Goal: Information Seeking & Learning: Learn about a topic

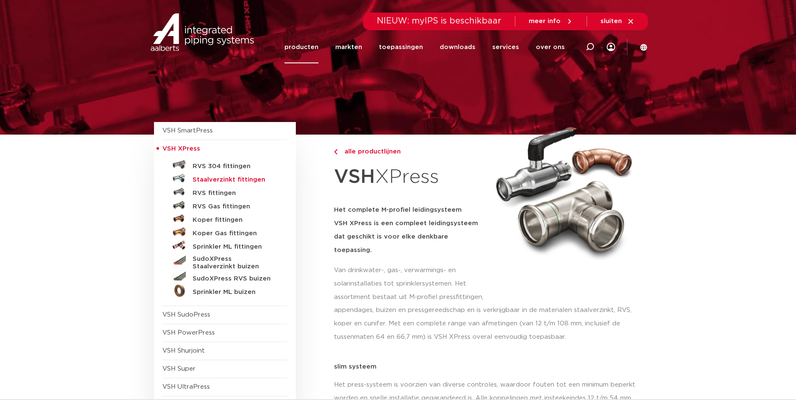
click at [223, 178] on h5 "Staalverzinkt fittingen" at bounding box center [234, 180] width 83 height 8
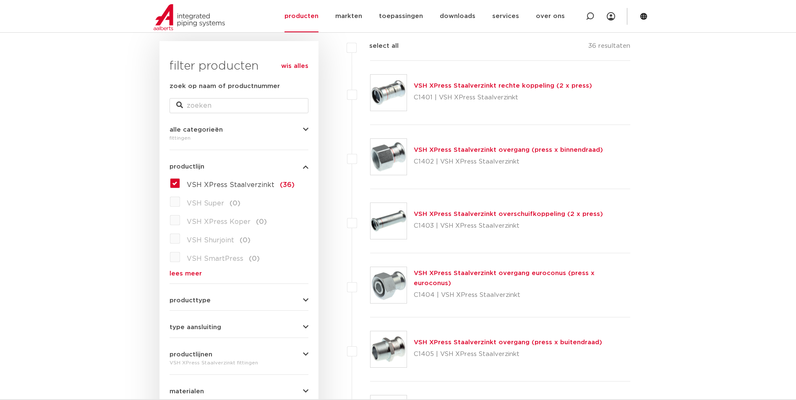
scroll to position [84, 0]
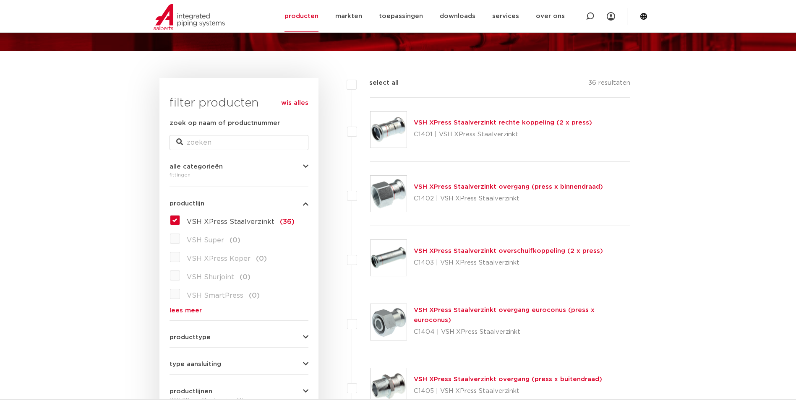
click at [484, 186] on link "VSH XPress Staalverzinkt overgang (press x binnendraad)" at bounding box center [508, 187] width 189 height 6
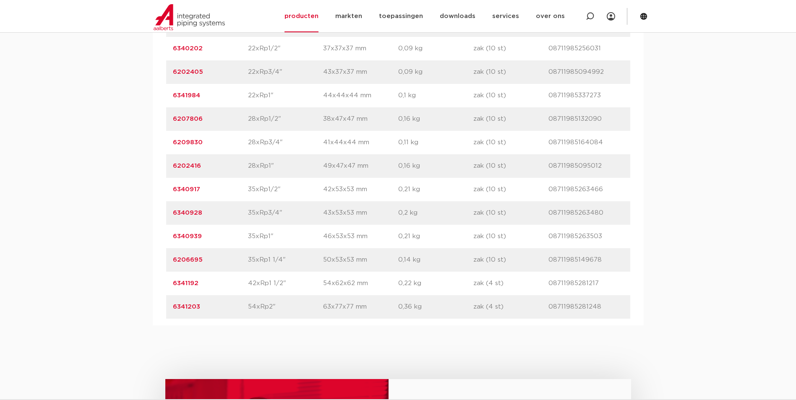
scroll to position [545, 0]
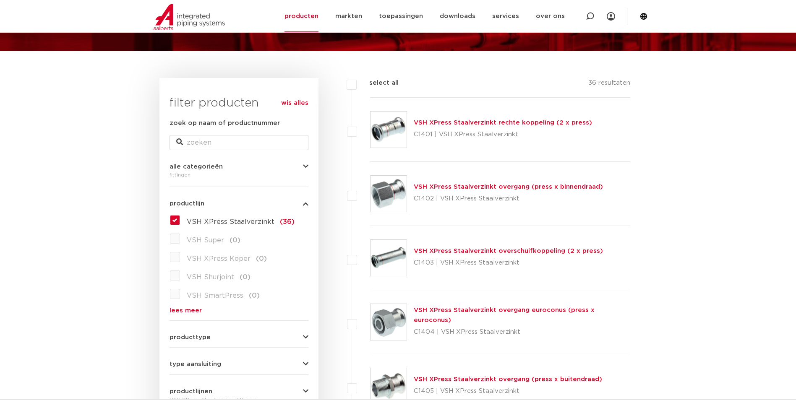
click at [467, 187] on link "VSH XPress Staalverzinkt overgang (press x binnendraad)" at bounding box center [508, 187] width 189 height 6
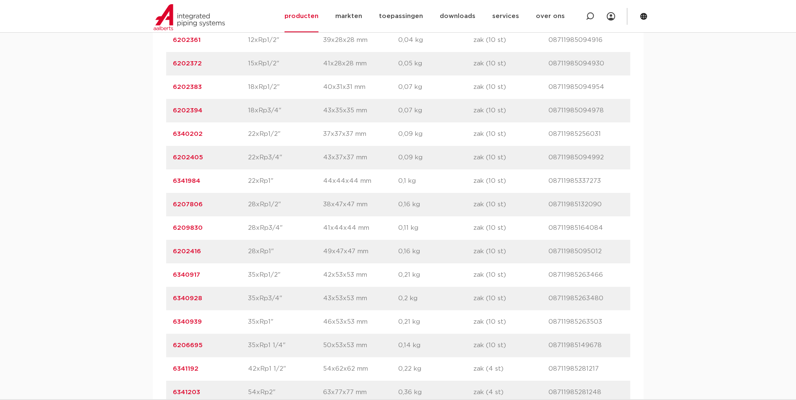
scroll to position [671, 0]
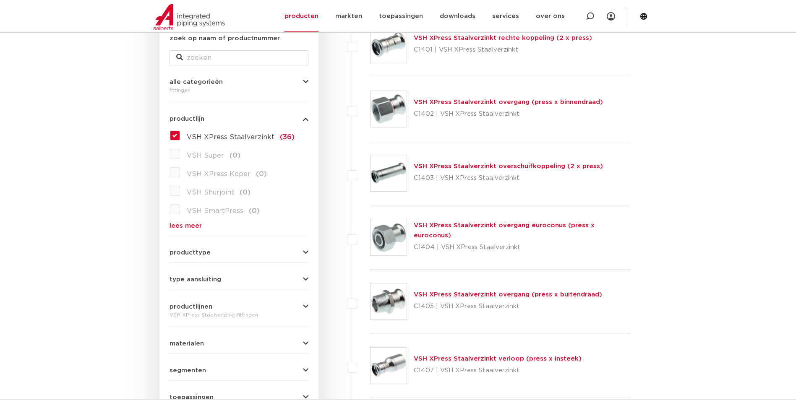
scroll to position [168, 0]
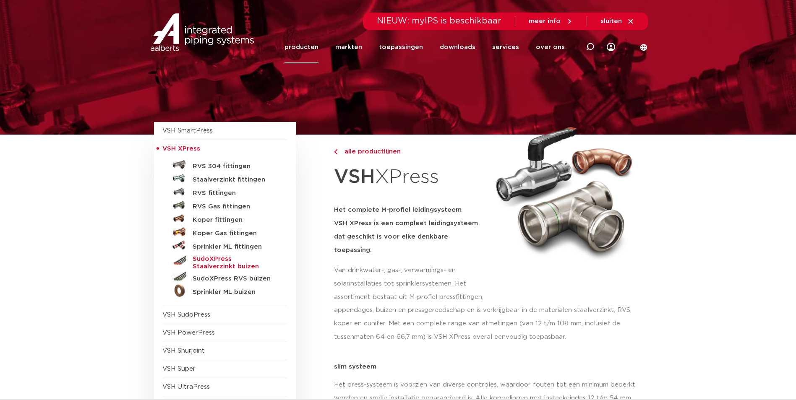
scroll to position [84, 0]
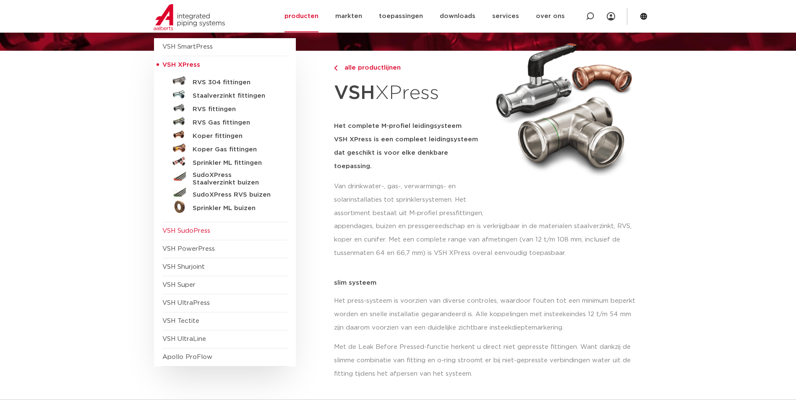
click at [194, 230] on span "VSH SudoPress" at bounding box center [186, 231] width 48 height 6
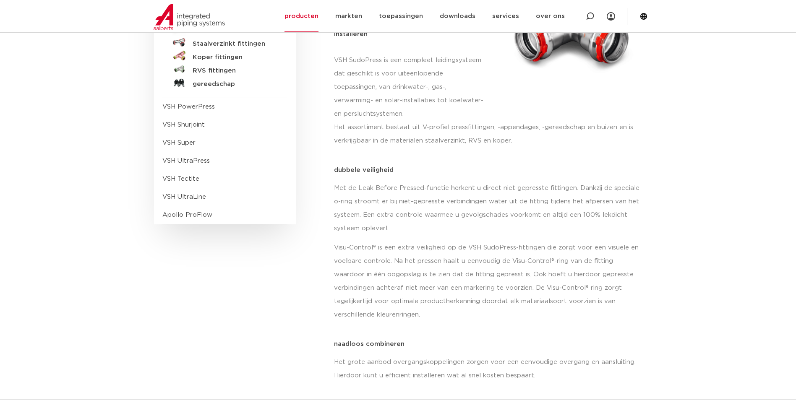
scroll to position [210, 0]
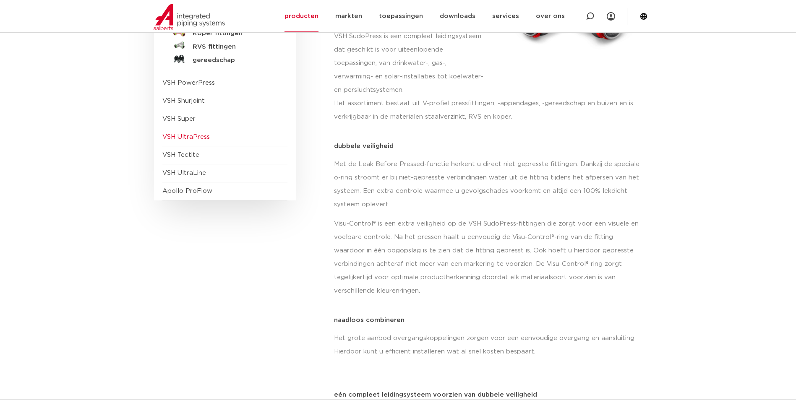
click at [197, 139] on span "VSH UltraPress" at bounding box center [185, 137] width 47 height 6
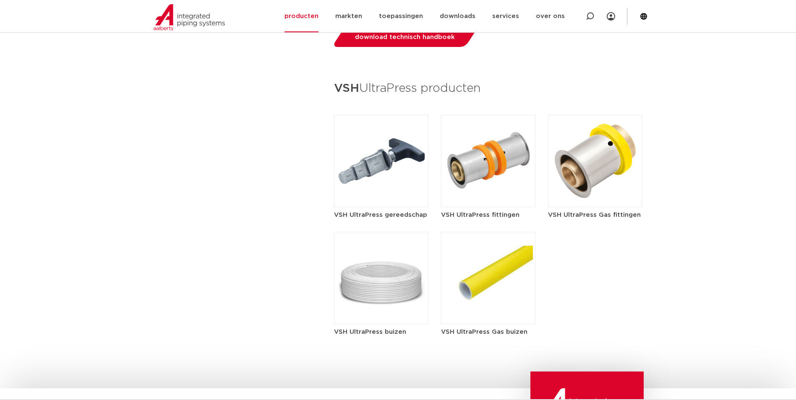
scroll to position [1049, 0]
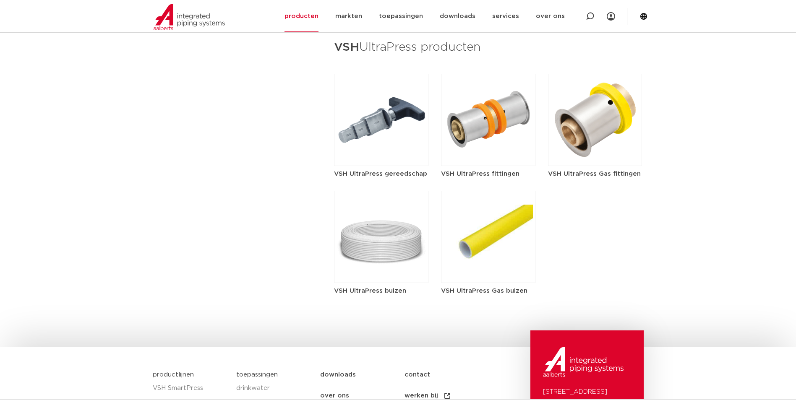
click at [470, 116] on img at bounding box center [488, 120] width 94 height 92
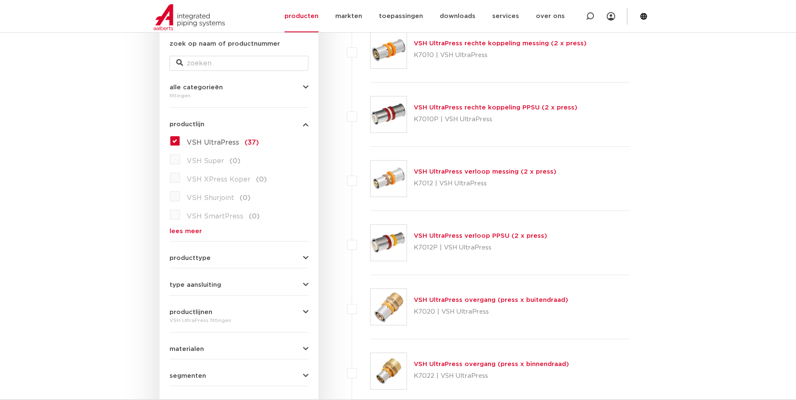
scroll to position [126, 0]
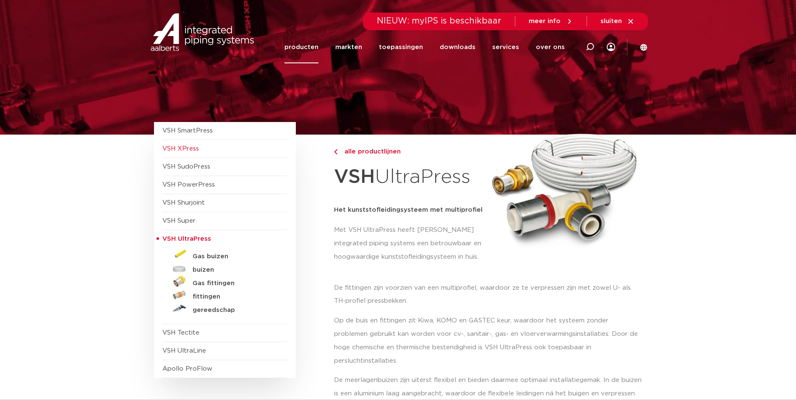
click at [190, 154] on span "VSH XPress" at bounding box center [224, 149] width 125 height 18
click at [177, 149] on span "VSH XPress" at bounding box center [180, 149] width 37 height 6
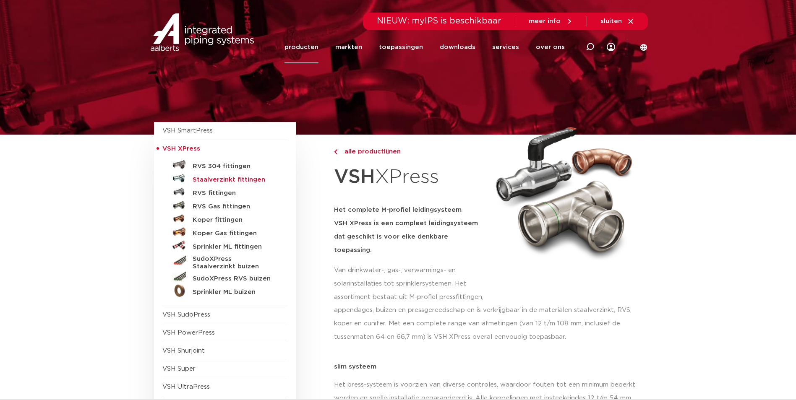
click at [233, 180] on h5 "Staalverzinkt fittingen" at bounding box center [234, 180] width 83 height 8
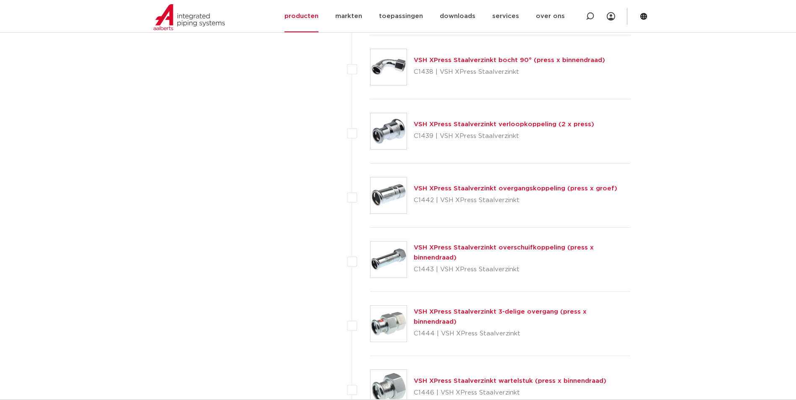
scroll to position [1972, 0]
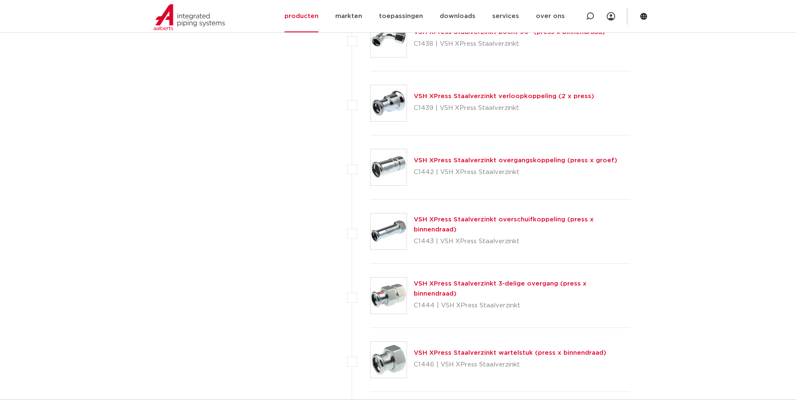
click at [506, 162] on link "VSH XPress Staalverzinkt overgangskoppeling (press x groef)" at bounding box center [516, 160] width 204 height 6
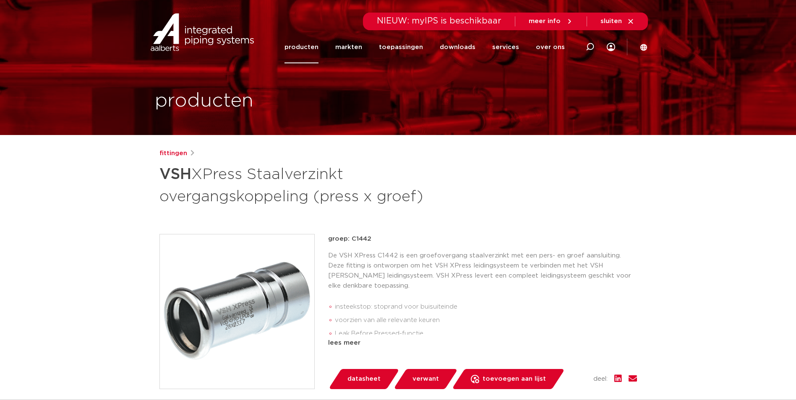
click at [313, 47] on link "producten" at bounding box center [301, 47] width 34 height 32
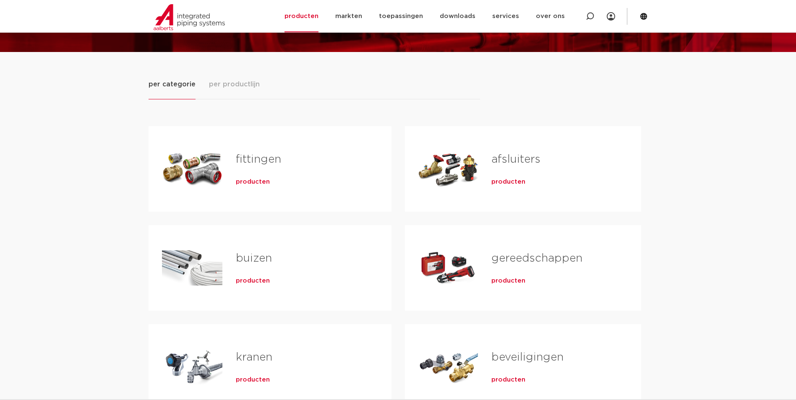
scroll to position [84, 0]
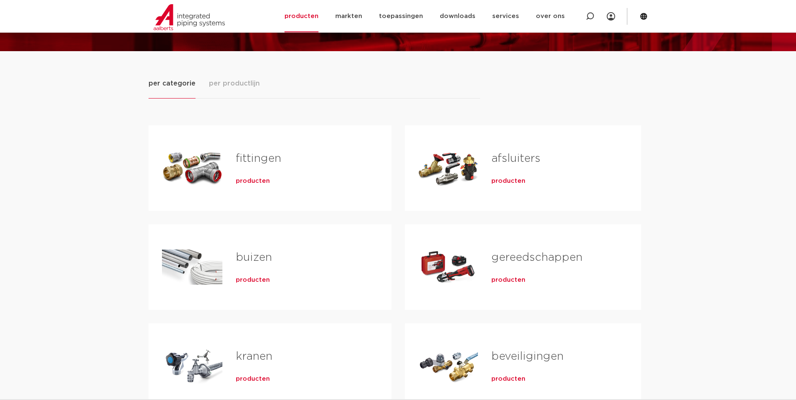
click at [251, 157] on link "fittingen" at bounding box center [258, 158] width 45 height 11
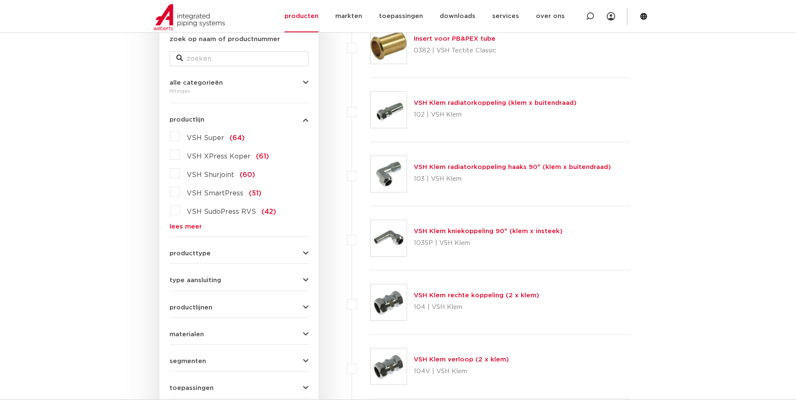
scroll to position [126, 0]
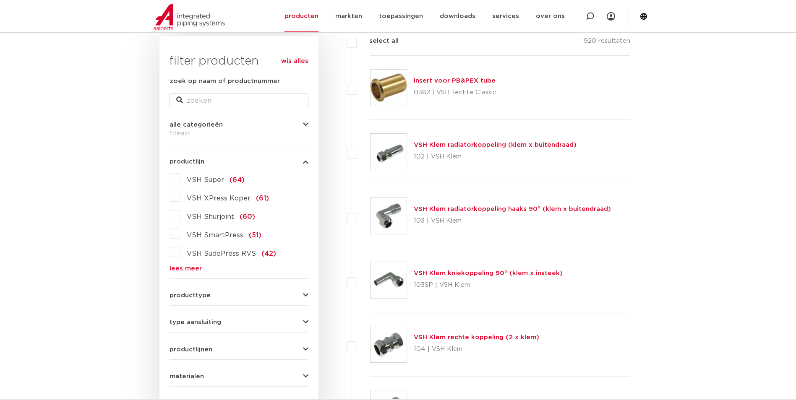
click at [180, 178] on label "VSH Super (64)" at bounding box center [212, 178] width 65 height 13
click at [0, 0] on input "VSH Super (64)" at bounding box center [0, 0] width 0 height 0
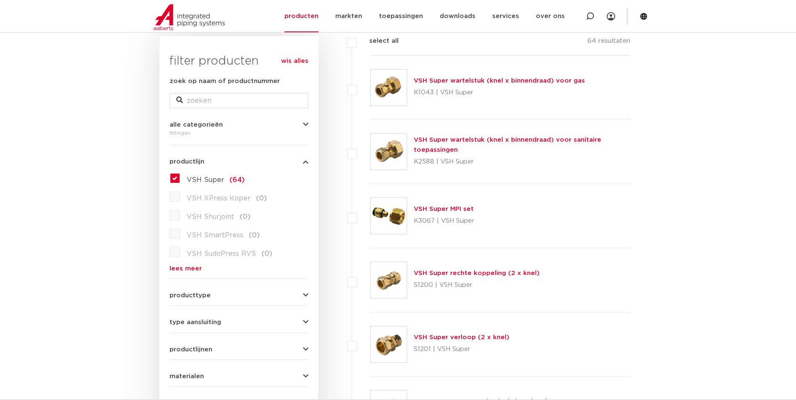
click at [180, 178] on label "VSH Super (64)" at bounding box center [212, 178] width 65 height 13
click at [0, 0] on input "VSH Super (64)" at bounding box center [0, 0] width 0 height 0
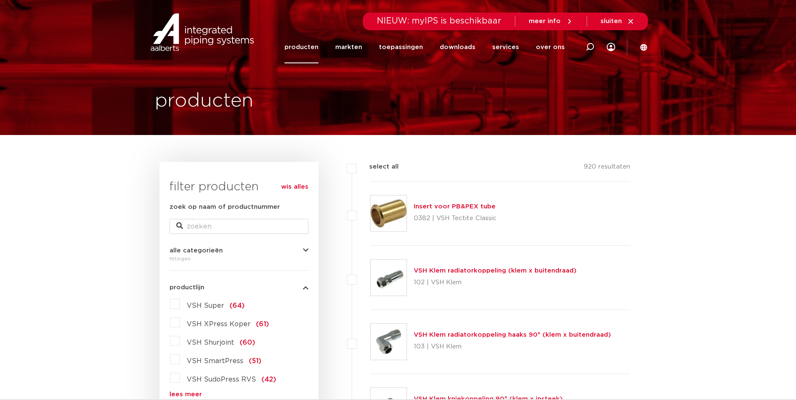
click at [310, 49] on link "producten" at bounding box center [301, 47] width 34 height 32
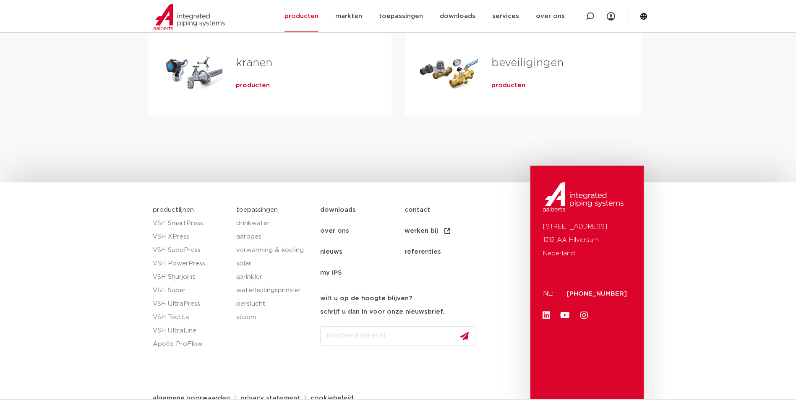
scroll to position [126, 0]
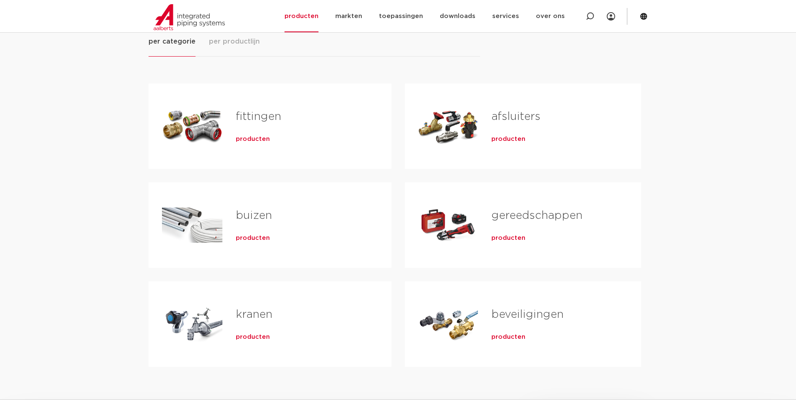
click at [249, 137] on span "producten" at bounding box center [253, 139] width 34 height 8
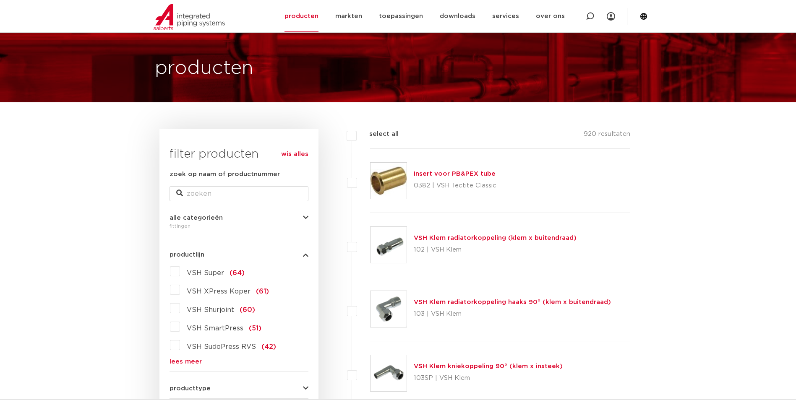
scroll to position [42, 0]
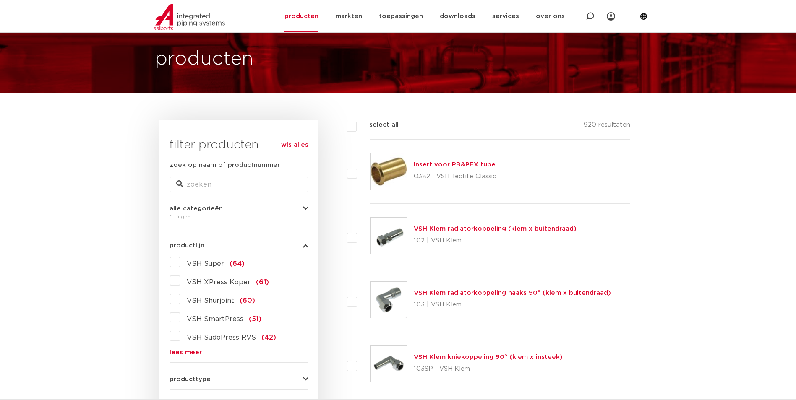
click at [197, 350] on link "lees meer" at bounding box center [239, 353] width 139 height 6
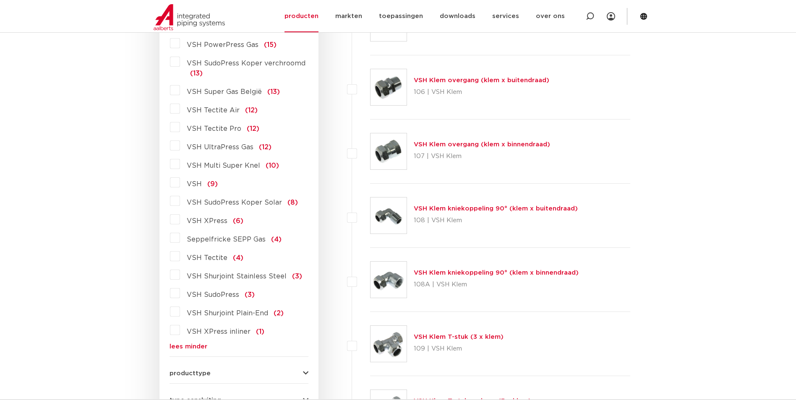
scroll to position [713, 0]
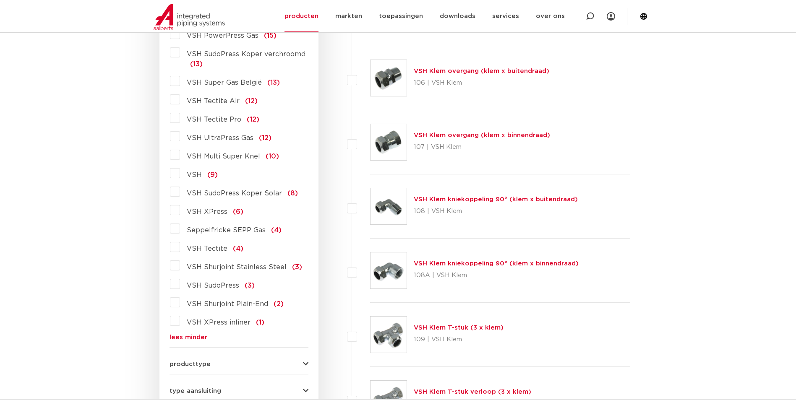
click at [210, 214] on span "VSH XPress" at bounding box center [207, 212] width 41 height 7
click at [0, 0] on input "VSH XPress (6)" at bounding box center [0, 0] width 0 height 0
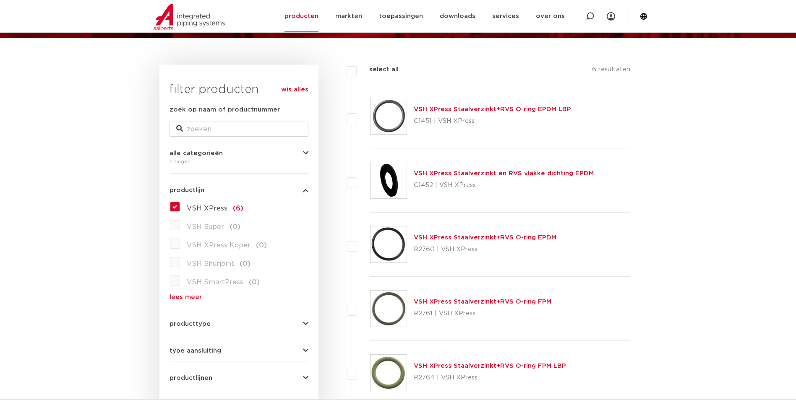
scroll to position [105, 0]
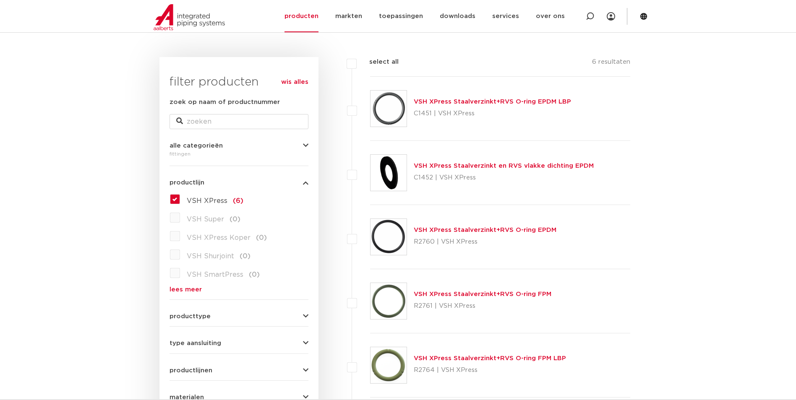
drag, startPoint x: 177, startPoint y: 200, endPoint x: 177, endPoint y: 207, distance: 7.1
click at [180, 201] on label "VSH XPress (6)" at bounding box center [211, 199] width 63 height 13
click at [0, 0] on input "VSH XPress (6)" at bounding box center [0, 0] width 0 height 0
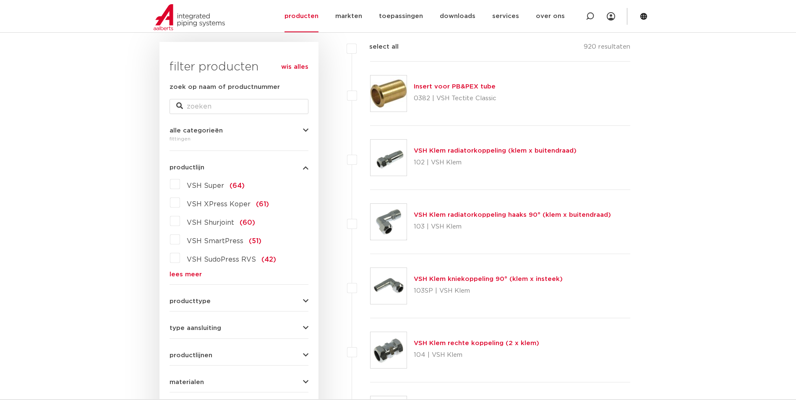
scroll to position [147, 0]
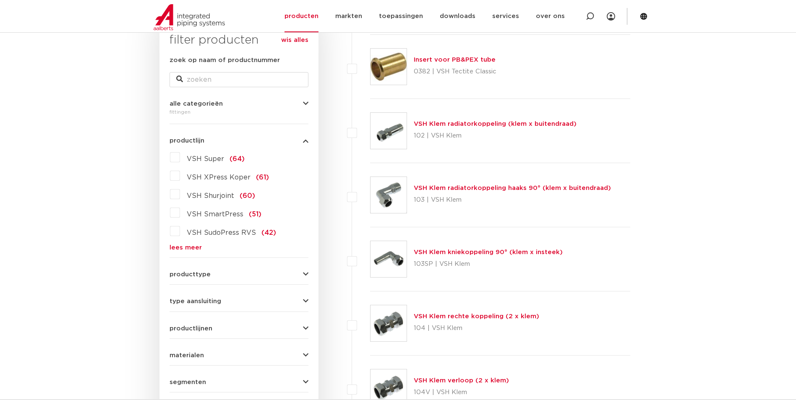
click at [192, 243] on div "VSH Super (64) VSH XPress Koper (61) VSH Shurjoint (60) VSH SmartPress (51) VSH…" at bounding box center [239, 201] width 139 height 100
click at [194, 250] on link "lees meer" at bounding box center [239, 248] width 139 height 6
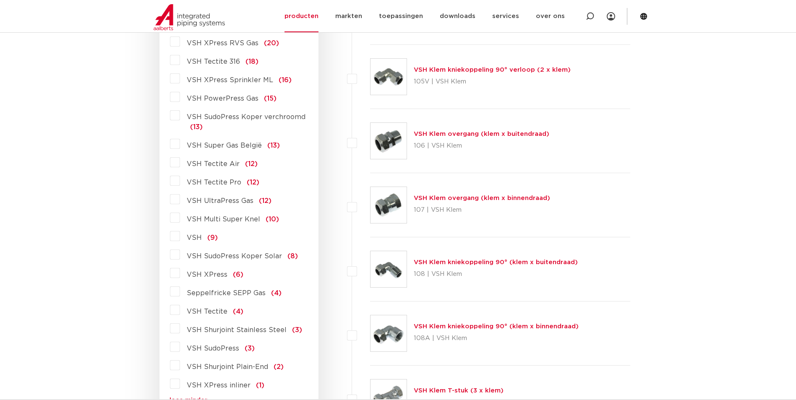
scroll to position [399, 0]
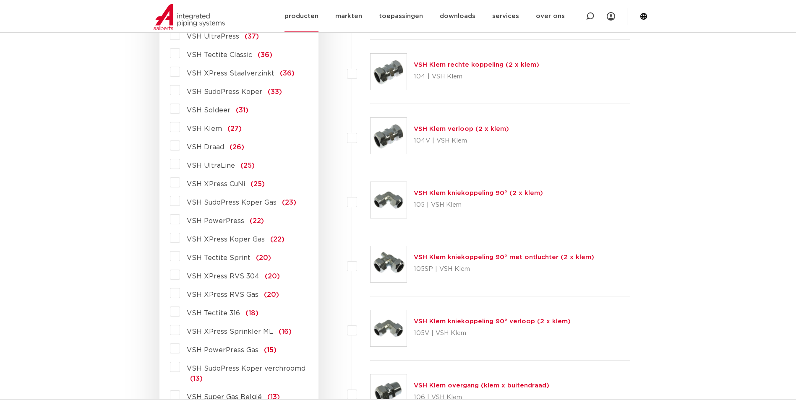
click at [316, 17] on link "producten" at bounding box center [301, 16] width 34 height 32
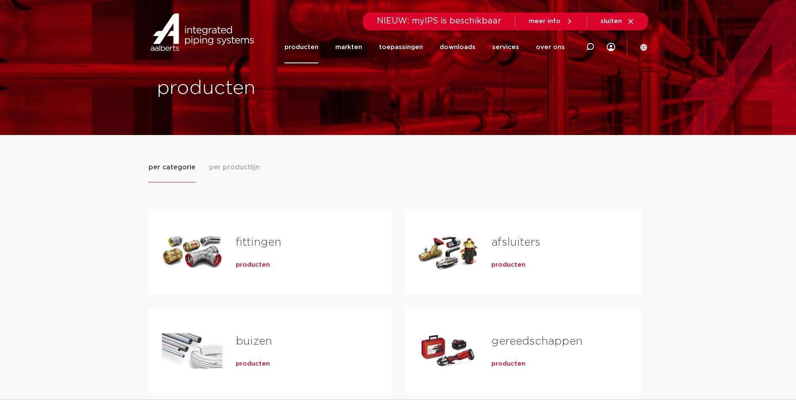
click at [236, 170] on span "per productlijn" at bounding box center [234, 167] width 51 height 10
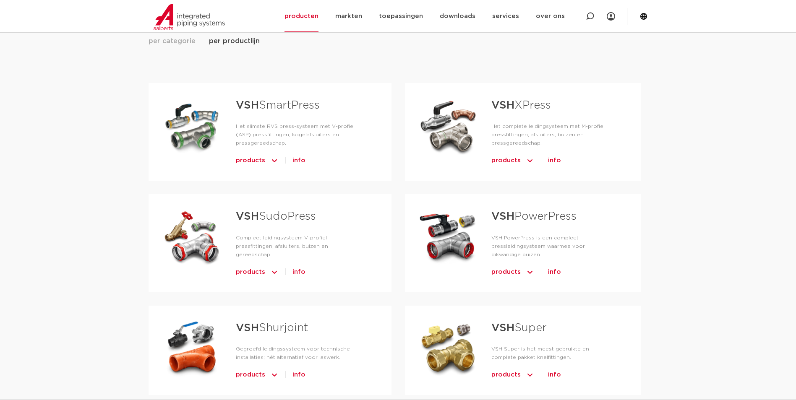
scroll to position [126, 0]
click at [509, 220] on strong "VSH" at bounding box center [502, 216] width 23 height 11
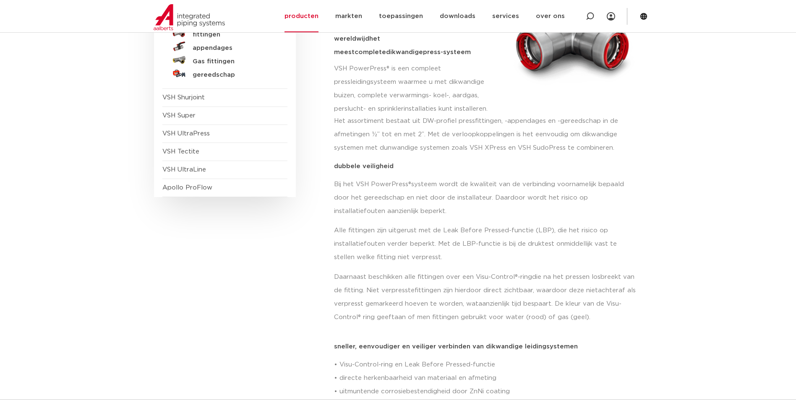
scroll to position [126, 0]
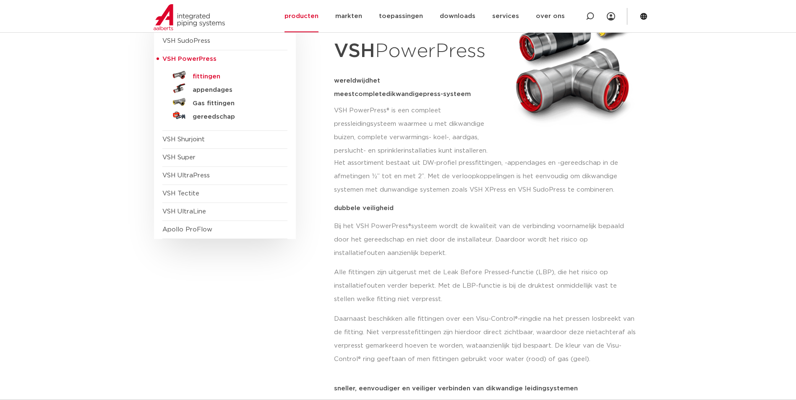
click at [214, 75] on h5 "fittingen" at bounding box center [234, 77] width 83 height 8
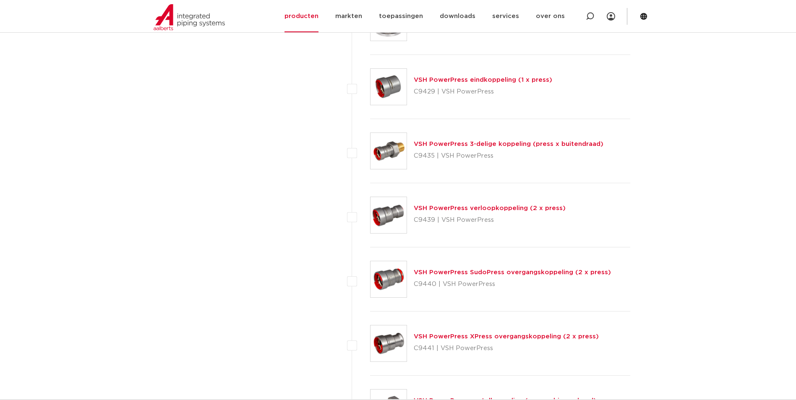
scroll to position [1028, 0]
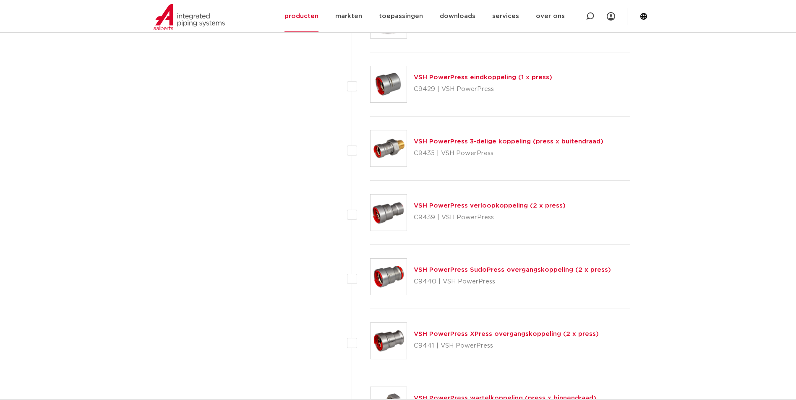
click at [461, 205] on link "VSH PowerPress verloopkoppeling (2 x press)" at bounding box center [490, 206] width 152 height 6
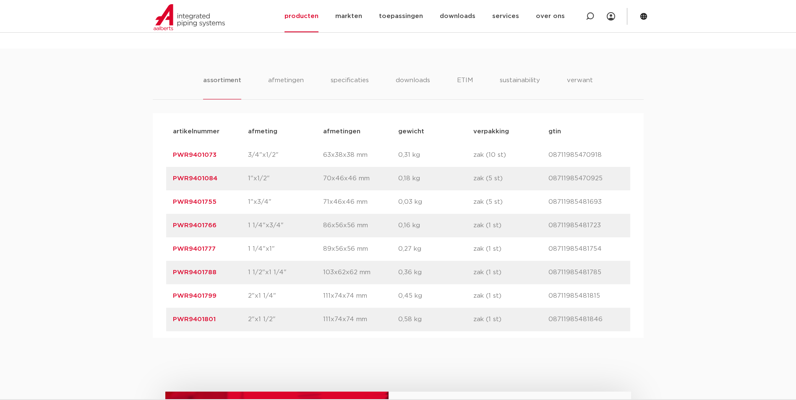
scroll to position [378, 0]
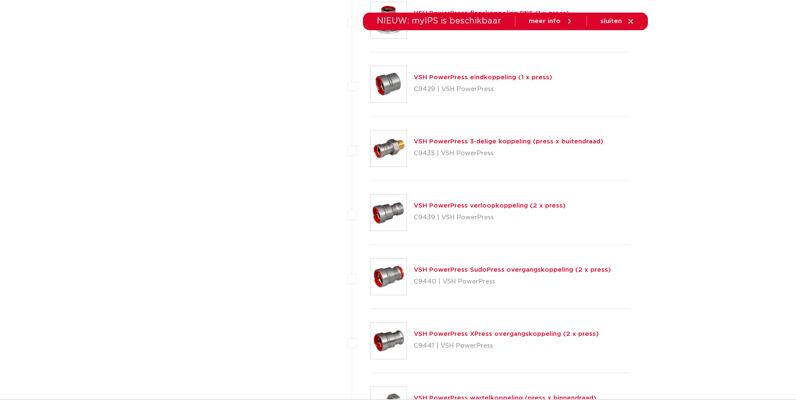
click at [521, 334] on link "VSH PowerPress XPress overgangskoppeling (2 x press)" at bounding box center [506, 334] width 185 height 6
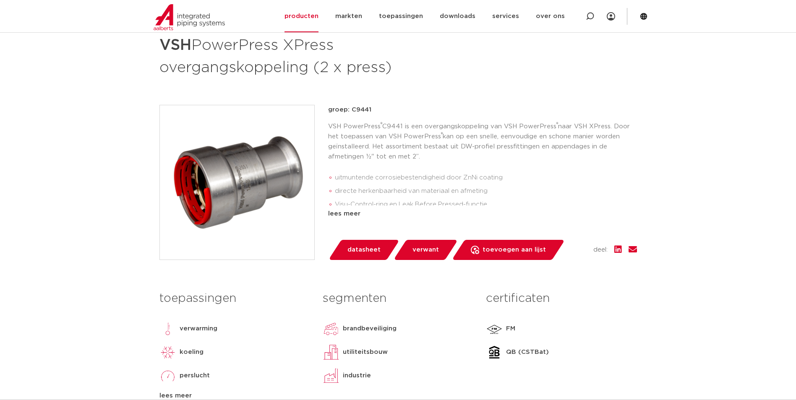
scroll to position [126, 0]
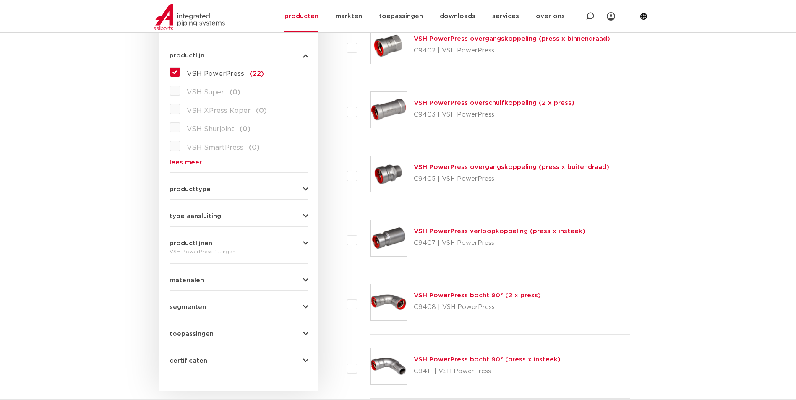
scroll to position [231, 0]
click at [184, 162] on link "lees meer" at bounding box center [239, 164] width 139 height 6
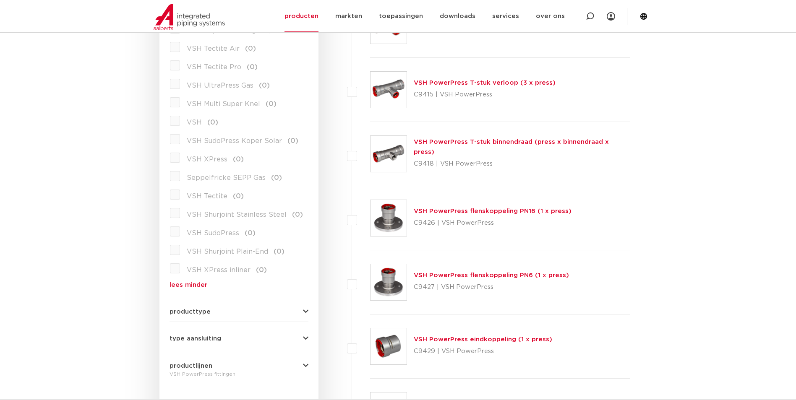
scroll to position [776, 0]
